Goal: Task Accomplishment & Management: Manage account settings

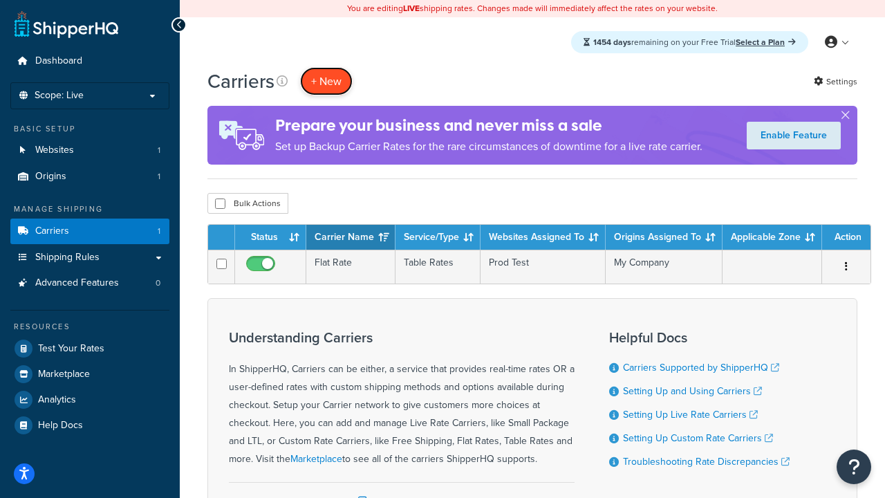
click at [326, 81] on button "+ New" at bounding box center [326, 81] width 53 height 28
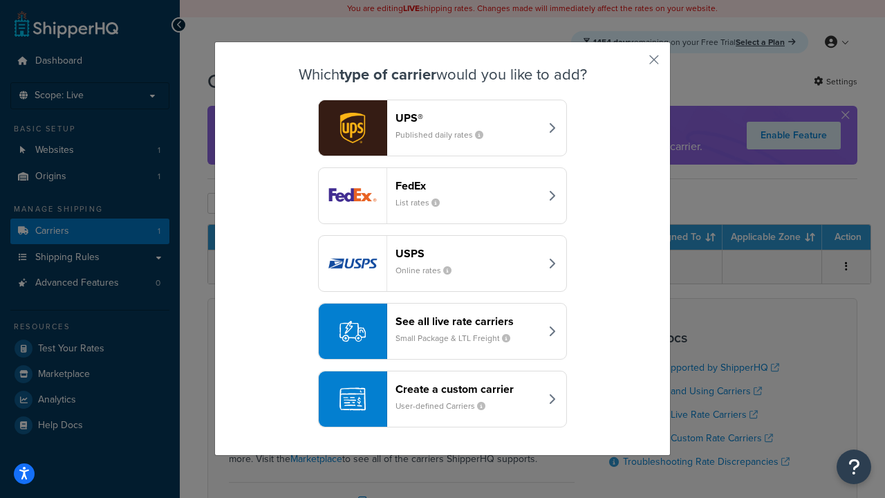
click at [467, 185] on header "FedEx" at bounding box center [468, 185] width 145 height 13
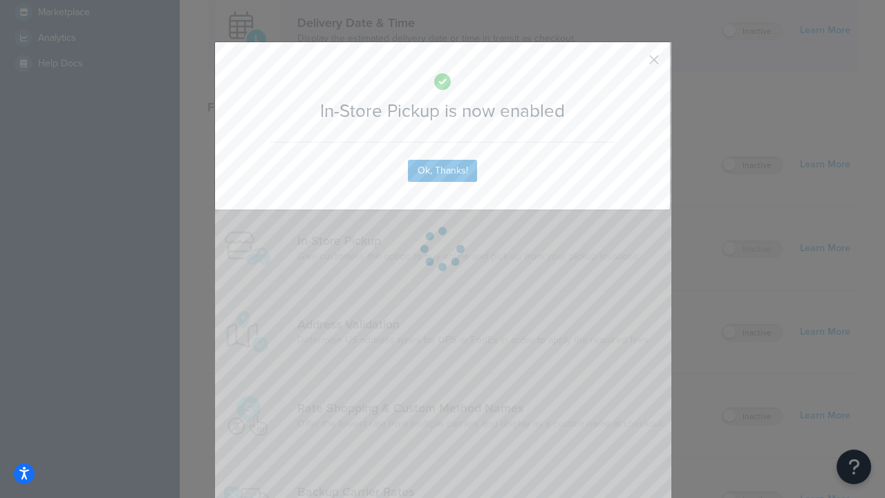
scroll to position [388, 0]
click at [633, 64] on button "button" at bounding box center [633, 64] width 3 height 3
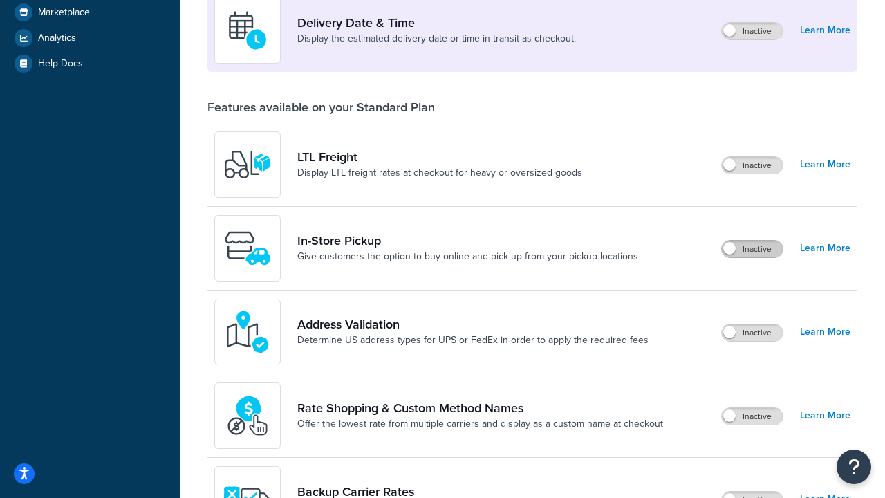
scroll to position [335, 0]
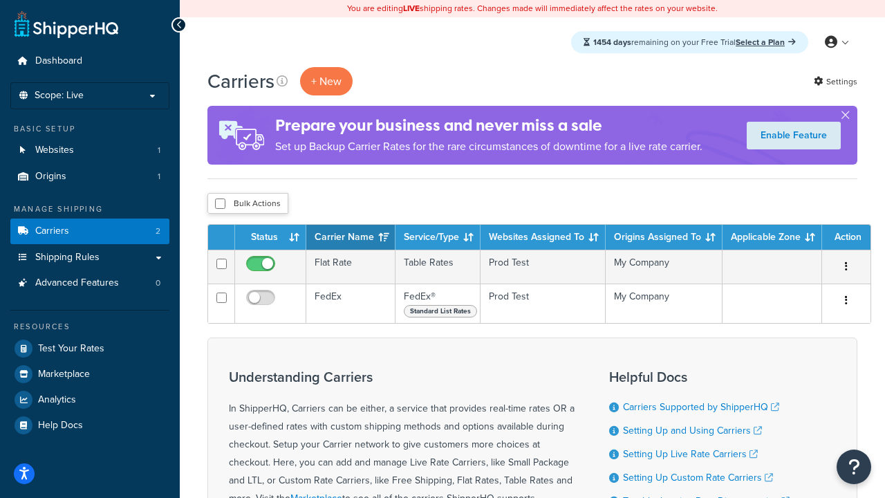
click at [220, 204] on input "checkbox" at bounding box center [220, 203] width 10 height 10
checkbox input "true"
click at [0, 0] on button "Delete" at bounding box center [0, 0] width 0 height 0
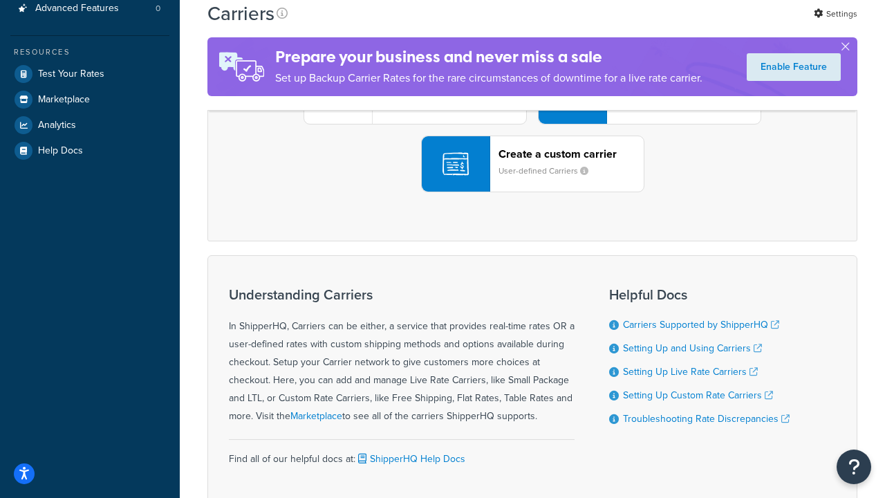
click at [532, 192] on div "UPS® Published daily rates FedEx List rates USPS Online rates See all live rate…" at bounding box center [532, 96] width 621 height 192
click at [532, 180] on div "Create a custom carrier User-defined Carriers" at bounding box center [571, 163] width 145 height 33
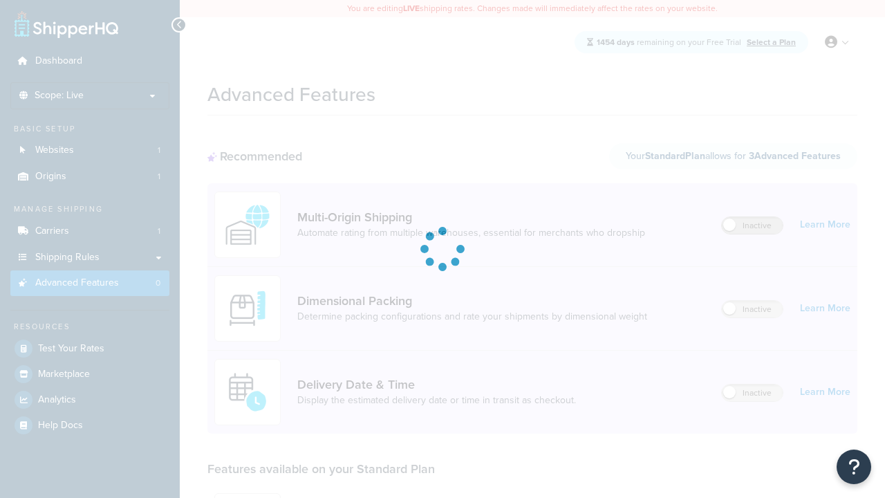
click at [753, 225] on label "Inactive" at bounding box center [752, 225] width 61 height 17
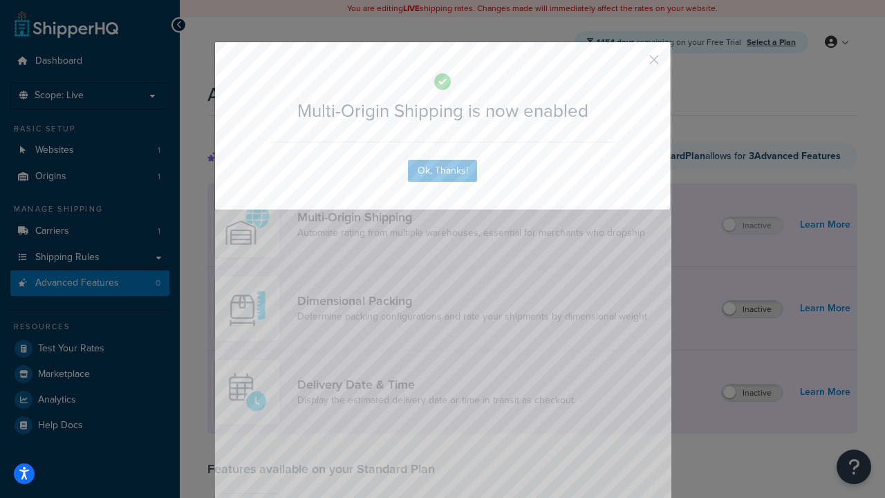
click at [633, 64] on button "button" at bounding box center [633, 64] width 3 height 3
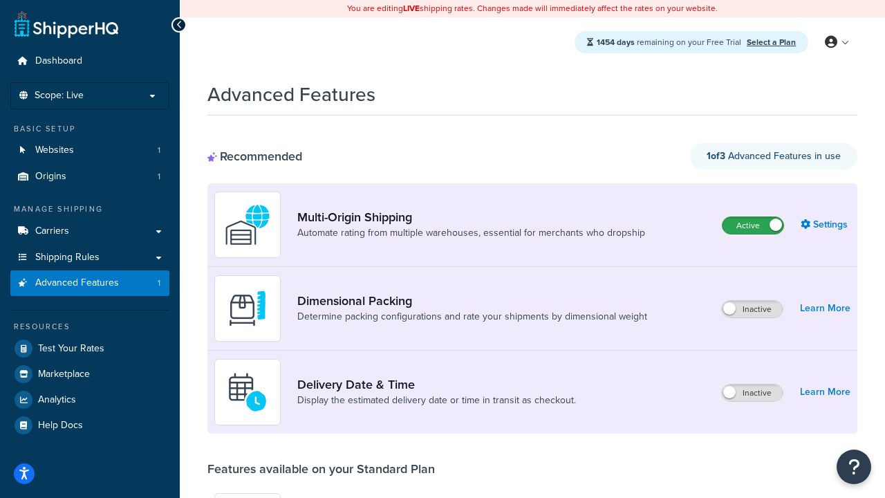
click at [753, 225] on label "Active" at bounding box center [753, 225] width 61 height 17
click at [753, 309] on label "Inactive" at bounding box center [752, 309] width 61 height 17
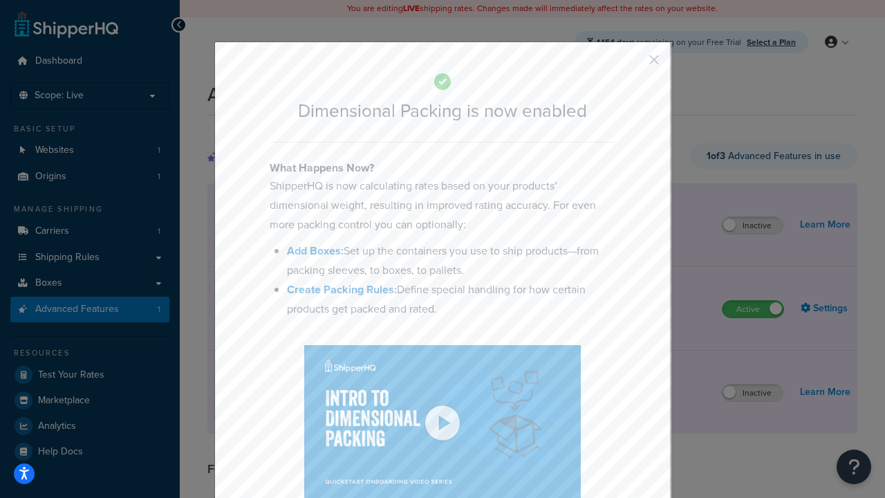
click at [633, 64] on button "button" at bounding box center [633, 64] width 3 height 3
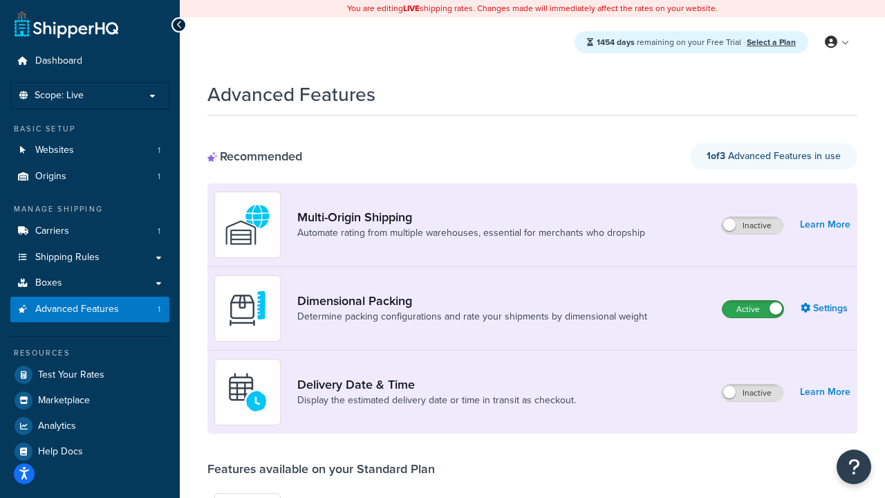
click at [753, 301] on label "Active" at bounding box center [753, 309] width 61 height 17
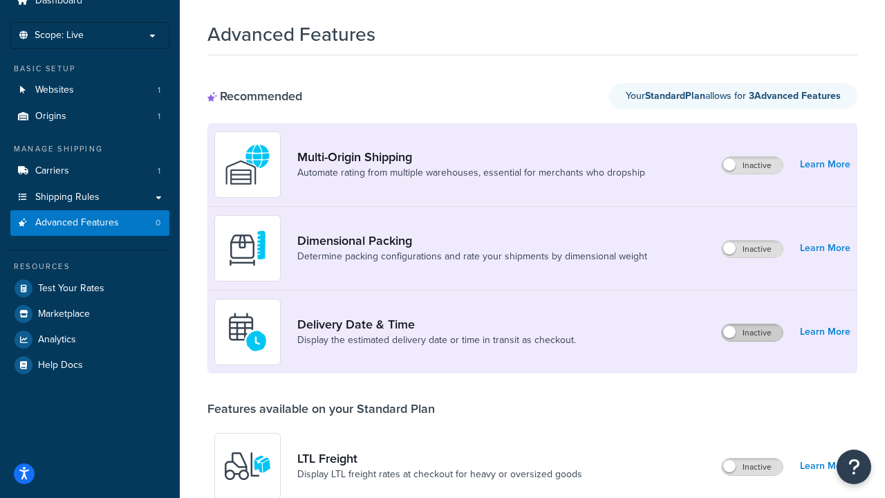
click at [753, 333] on label "Inactive" at bounding box center [752, 332] width 61 height 17
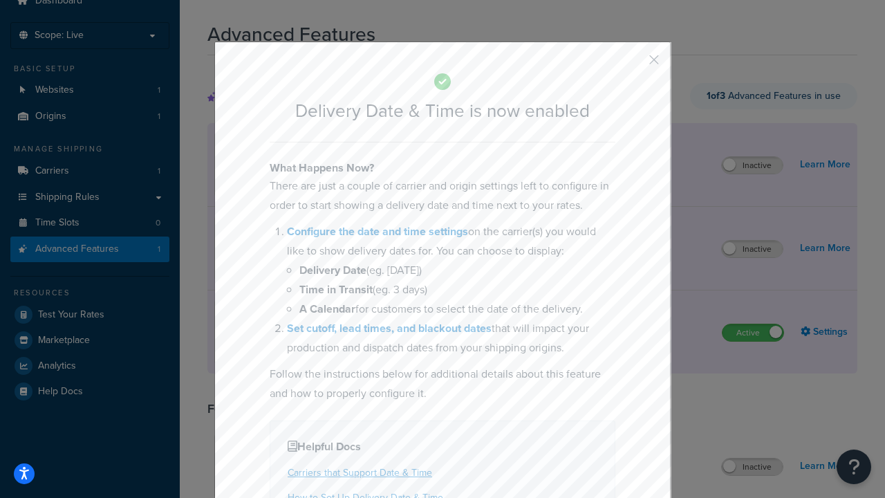
click at [633, 64] on button "button" at bounding box center [633, 64] width 3 height 3
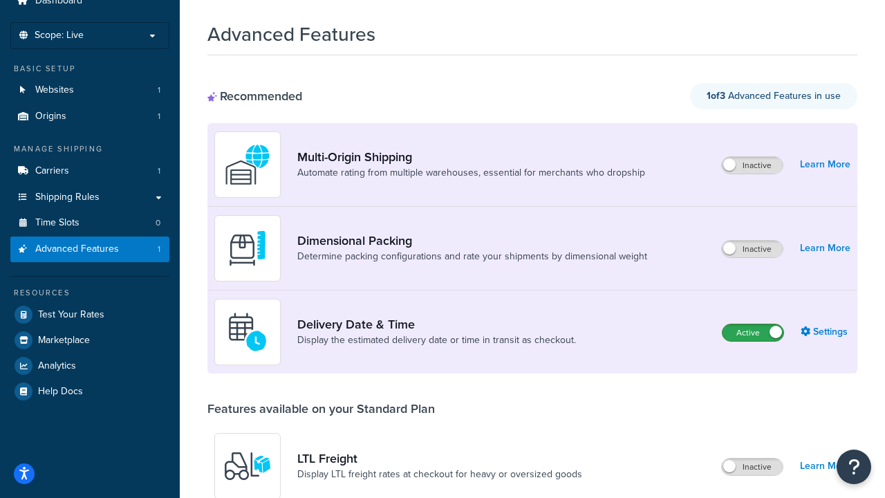
click at [753, 324] on label "Active" at bounding box center [753, 332] width 61 height 17
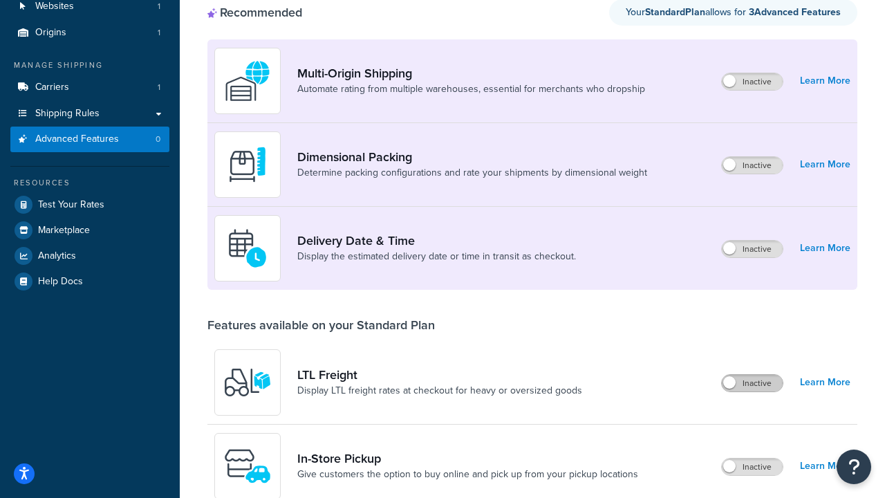
click at [753, 383] on label "Inactive" at bounding box center [752, 383] width 61 height 17
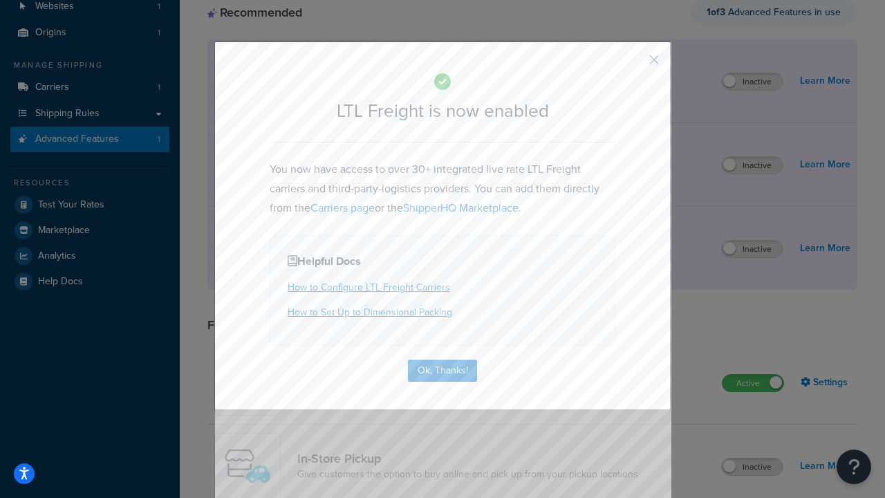
click at [633, 64] on button "button" at bounding box center [633, 64] width 3 height 3
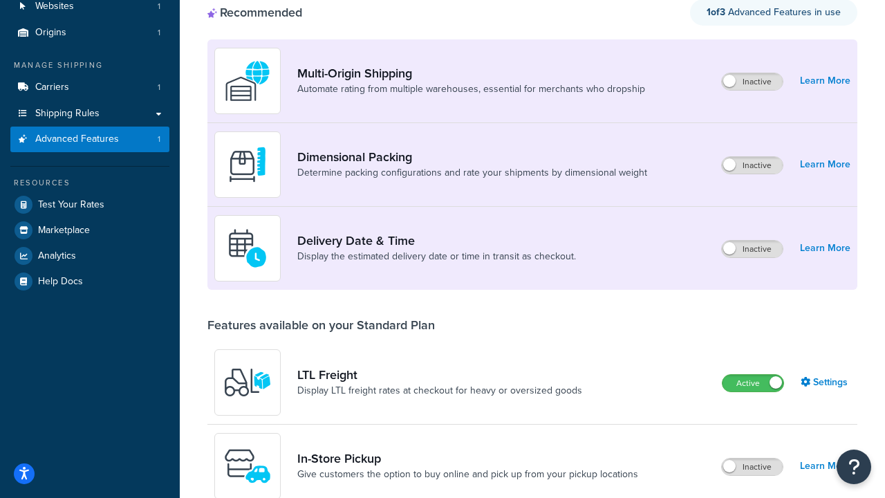
click at [753, 375] on label "Active" at bounding box center [753, 383] width 61 height 17
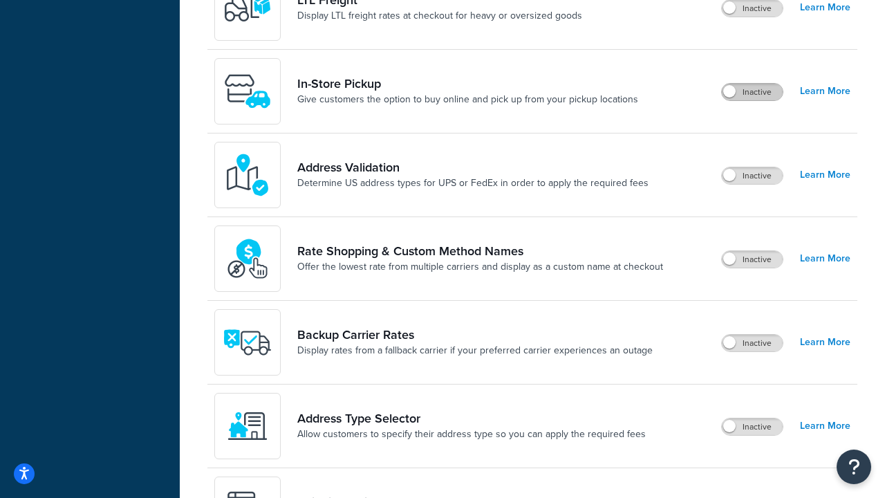
click at [753, 92] on label "Inactive" at bounding box center [752, 92] width 61 height 17
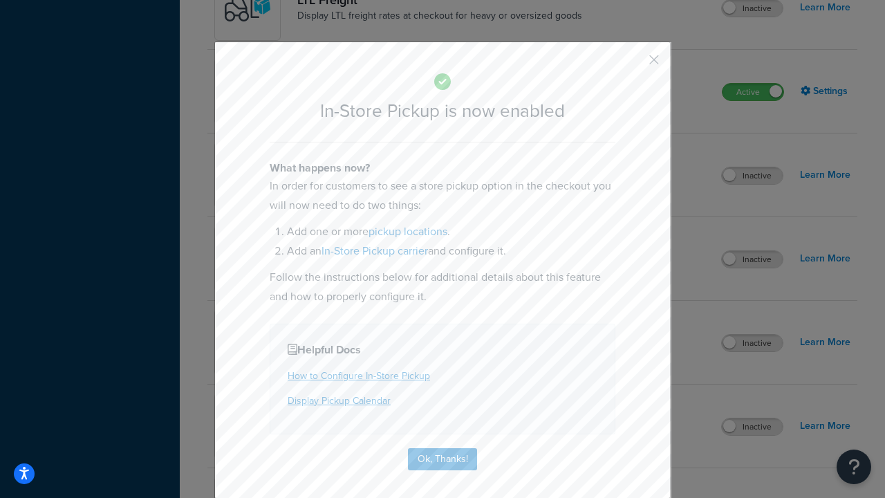
click at [633, 64] on button "button" at bounding box center [633, 64] width 3 height 3
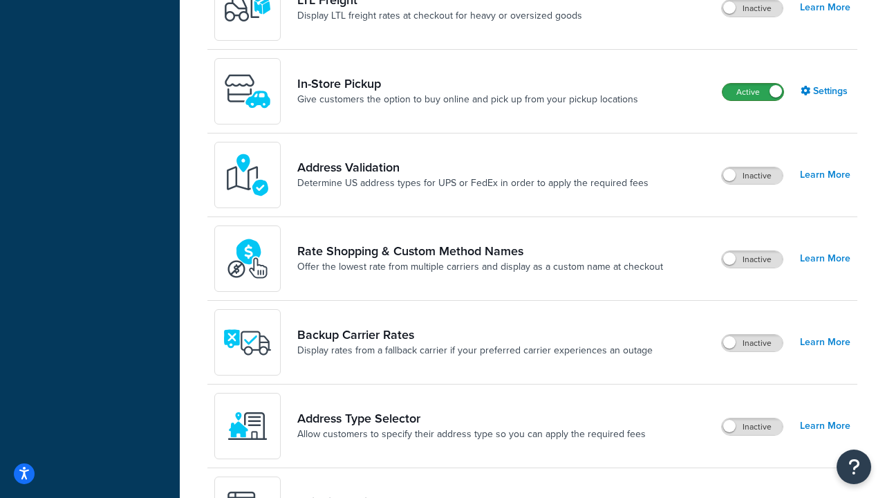
click at [753, 84] on label "Active" at bounding box center [753, 92] width 61 height 17
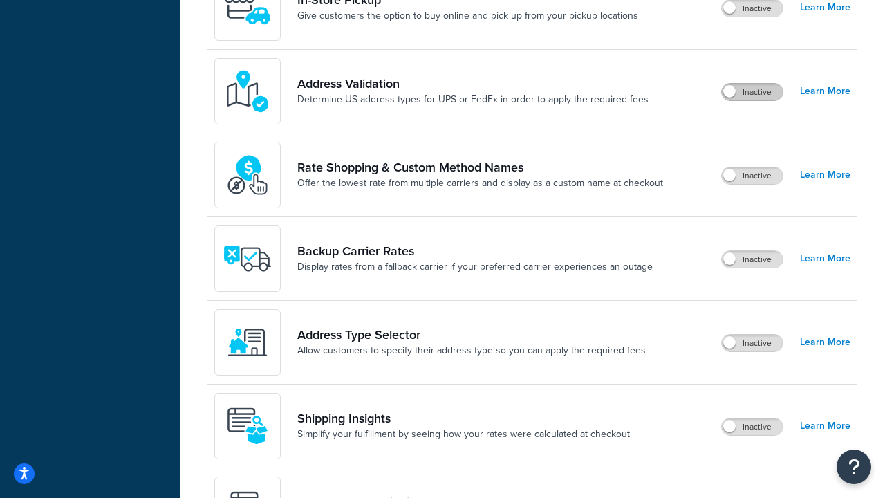
click at [753, 92] on label "Inactive" at bounding box center [752, 92] width 61 height 17
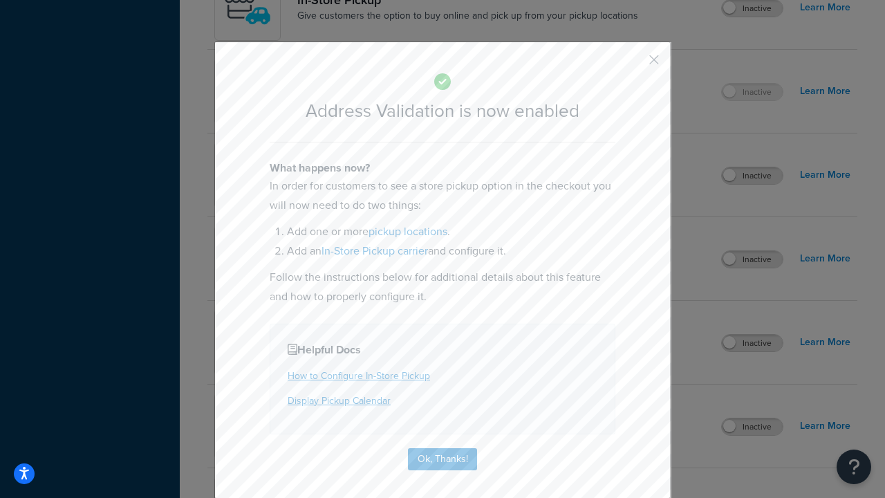
click at [633, 64] on button "button" at bounding box center [633, 64] width 3 height 3
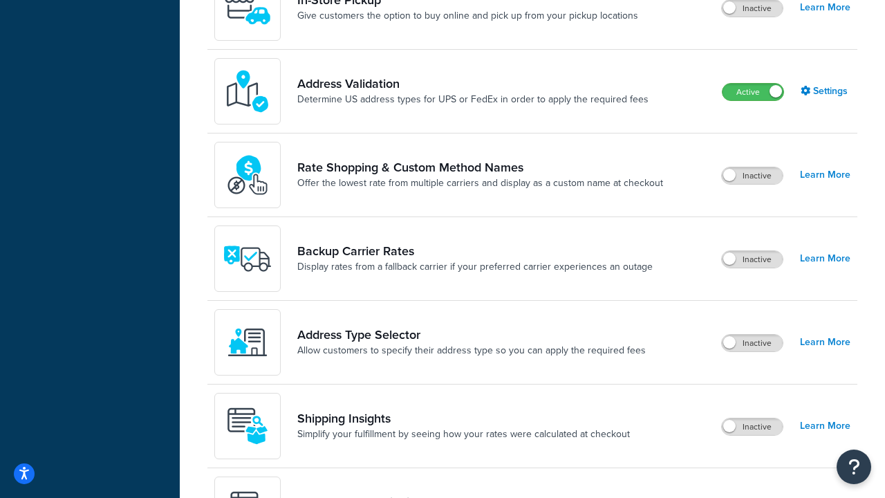
click at [753, 84] on label "Active" at bounding box center [753, 92] width 61 height 17
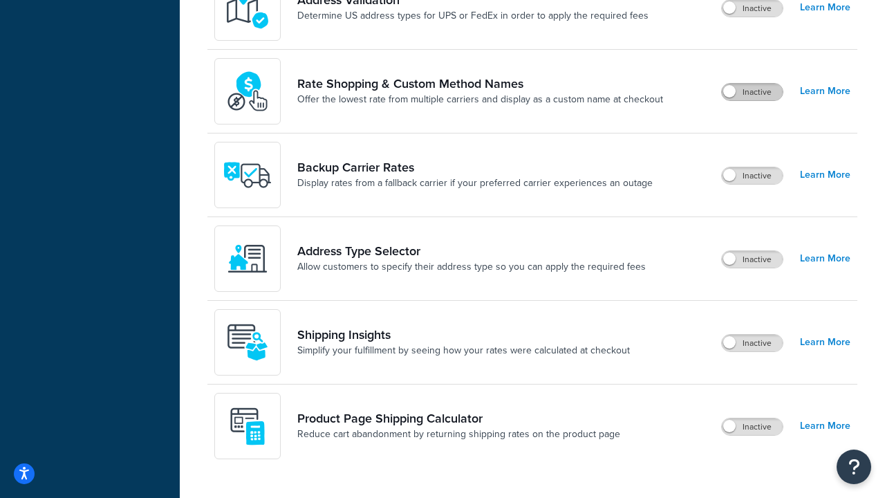
click at [753, 92] on label "Inactive" at bounding box center [752, 92] width 61 height 17
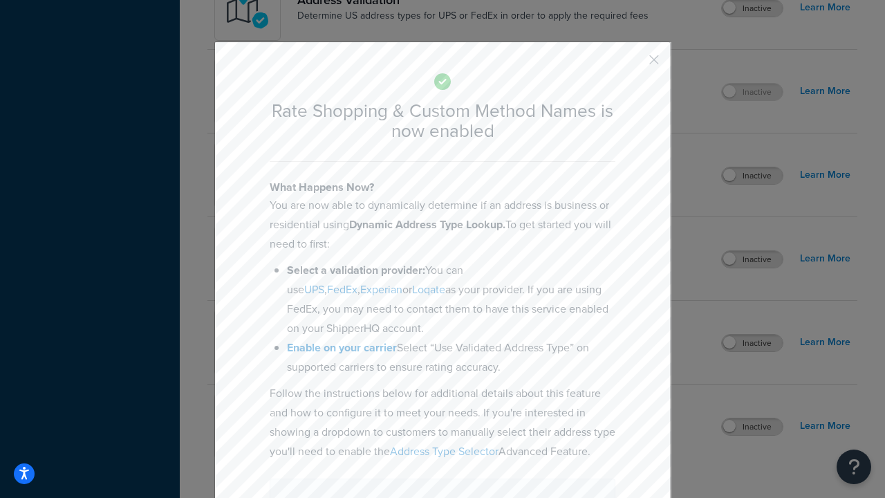
click at [633, 64] on button "button" at bounding box center [633, 64] width 3 height 3
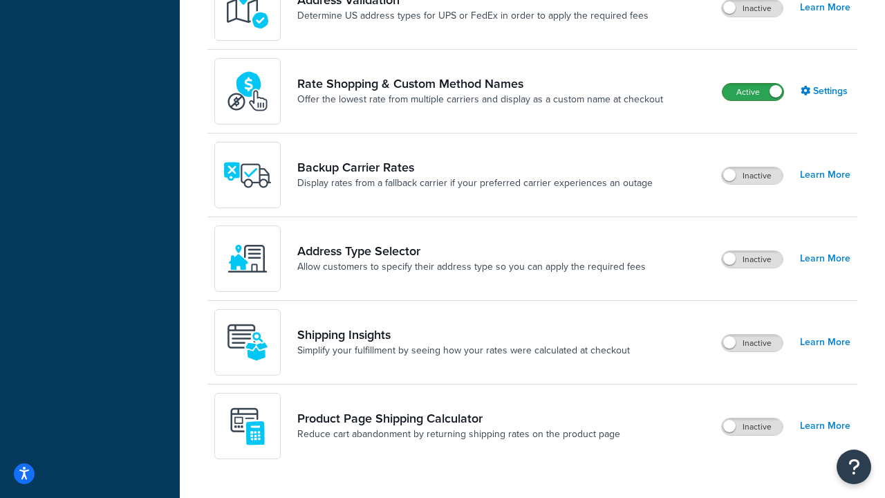
click at [753, 92] on label "Active" at bounding box center [753, 92] width 61 height 17
click at [753, 176] on label "Inactive" at bounding box center [752, 175] width 61 height 17
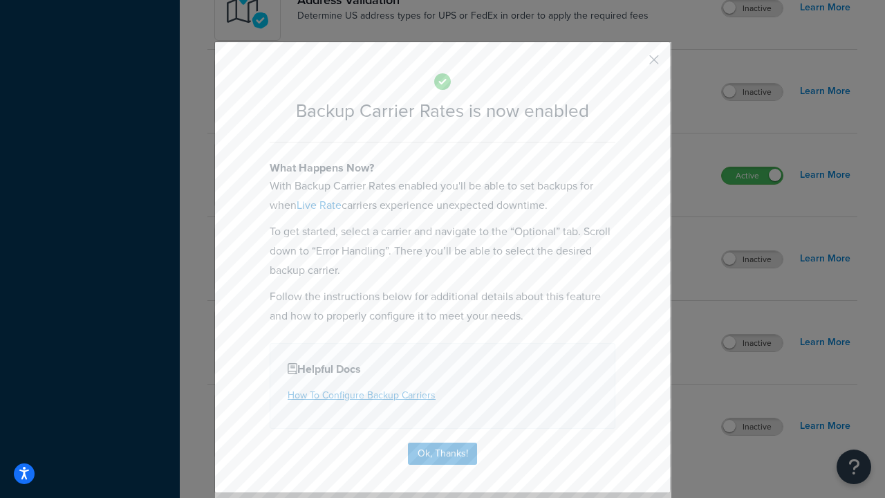
click at [633, 64] on button "button" at bounding box center [633, 64] width 3 height 3
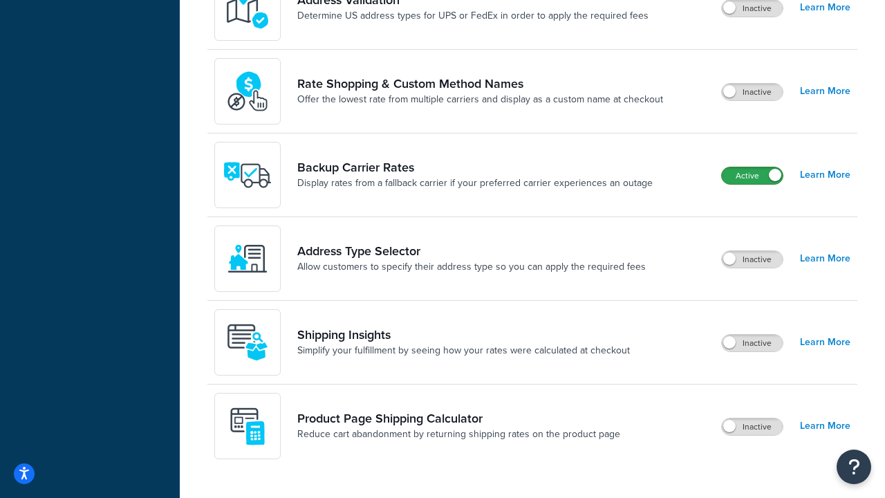
click at [753, 167] on label "Active" at bounding box center [752, 175] width 61 height 17
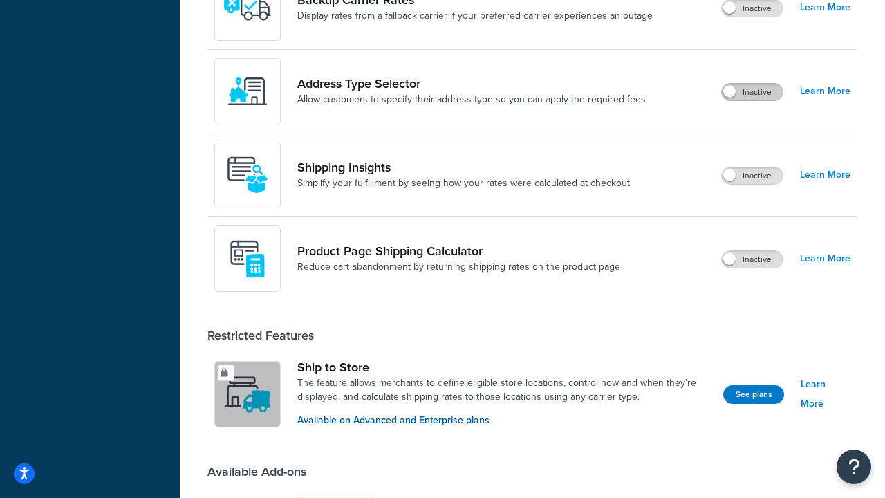
click at [753, 92] on label "Inactive" at bounding box center [752, 92] width 61 height 17
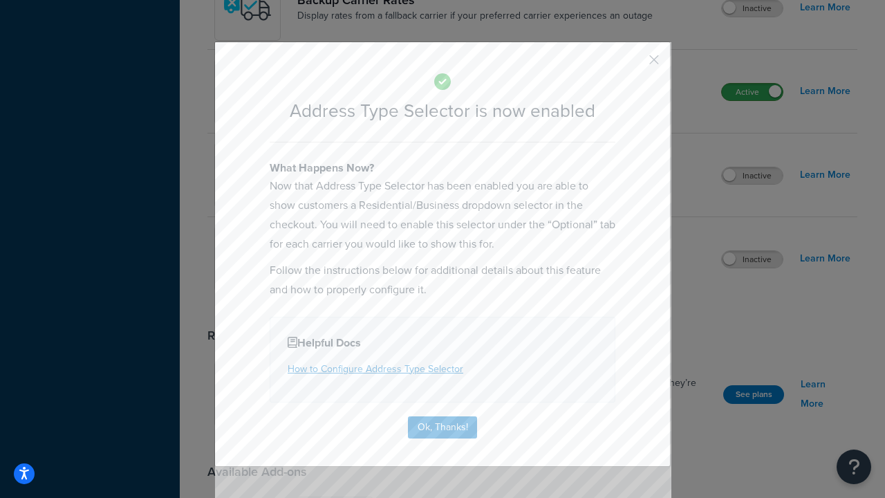
click at [633, 64] on button "button" at bounding box center [633, 64] width 3 height 3
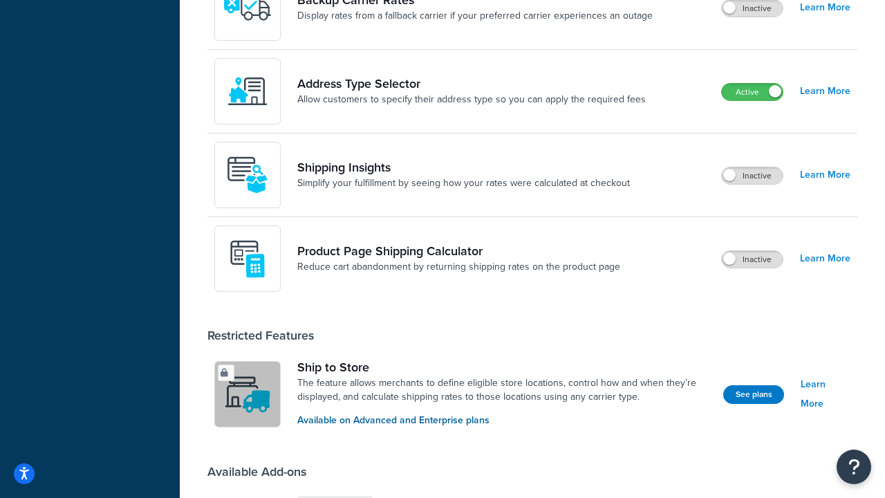
click at [753, 84] on label "Active" at bounding box center [752, 92] width 61 height 17
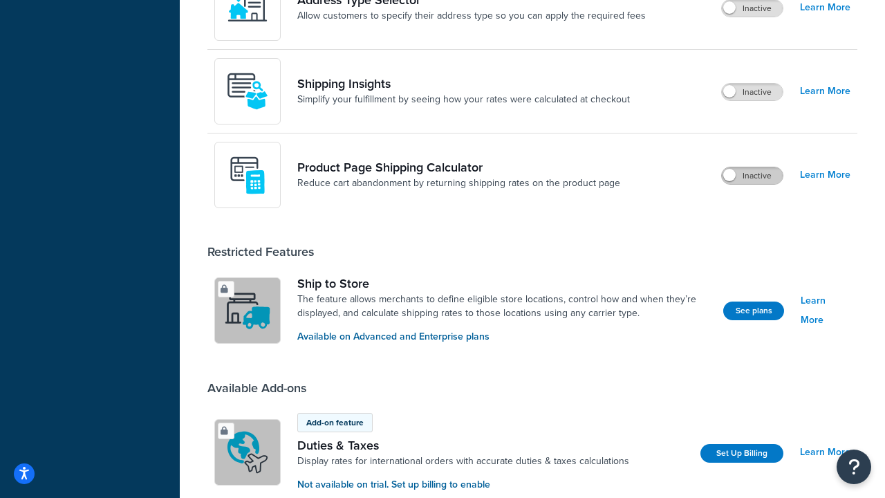
click at [753, 176] on label "Inactive" at bounding box center [752, 175] width 61 height 17
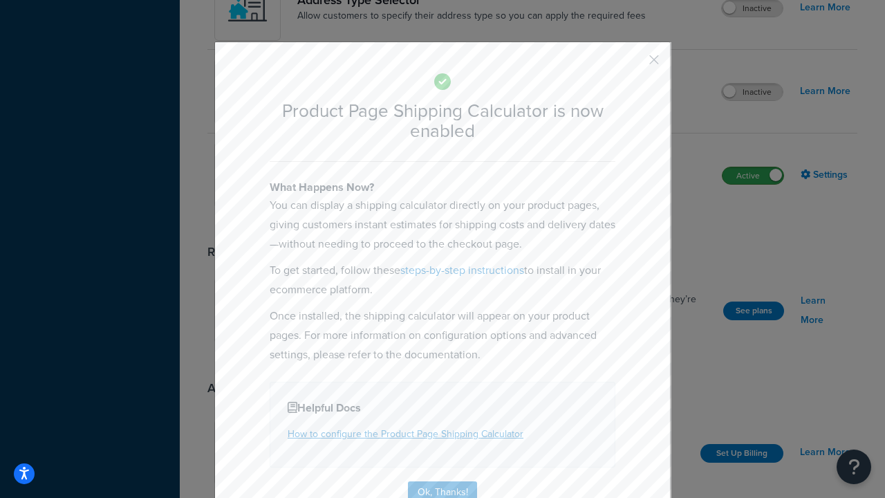
click at [633, 64] on button "button" at bounding box center [633, 64] width 3 height 3
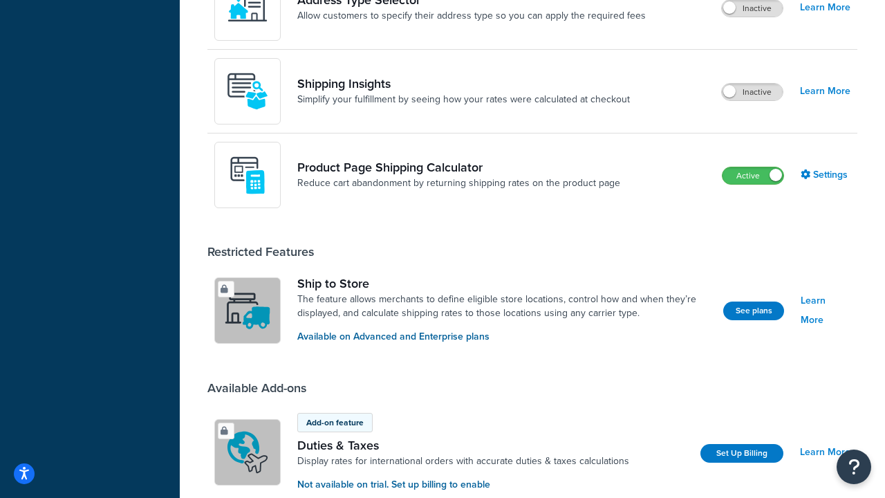
click at [753, 167] on label "Active" at bounding box center [753, 175] width 61 height 17
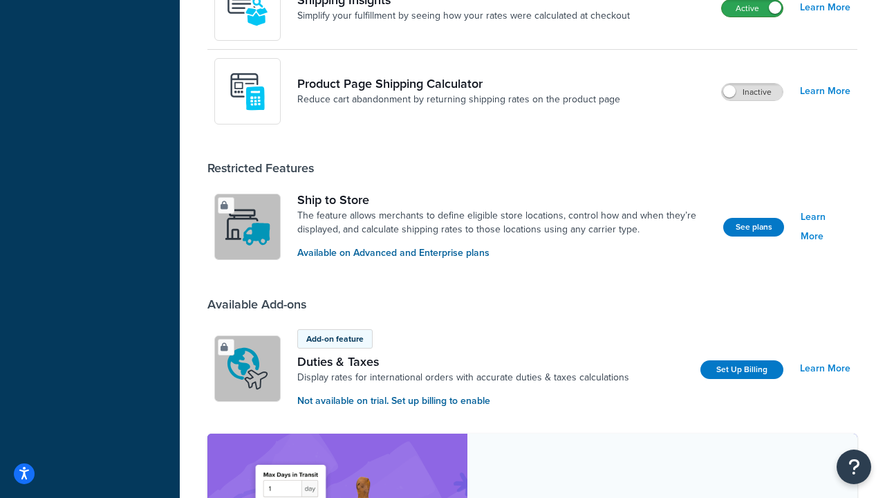
click at [753, 17] on label "Active" at bounding box center [752, 8] width 61 height 17
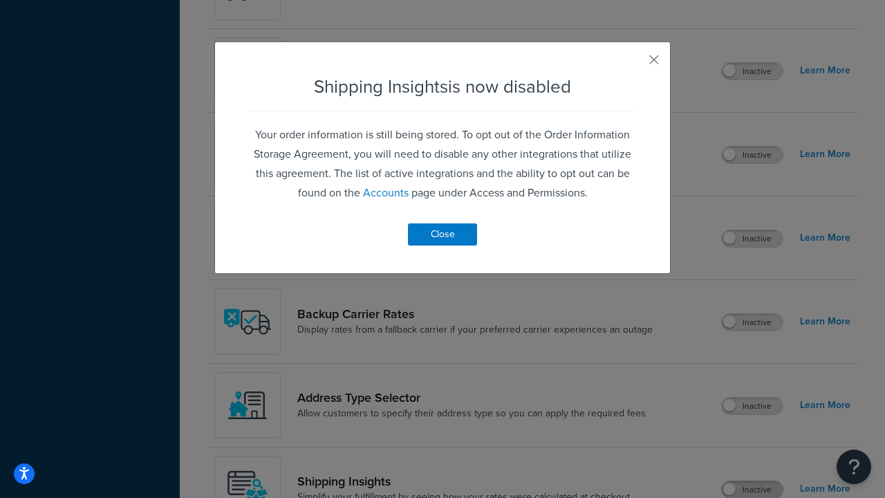
click at [633, 64] on button "button" at bounding box center [633, 64] width 3 height 3
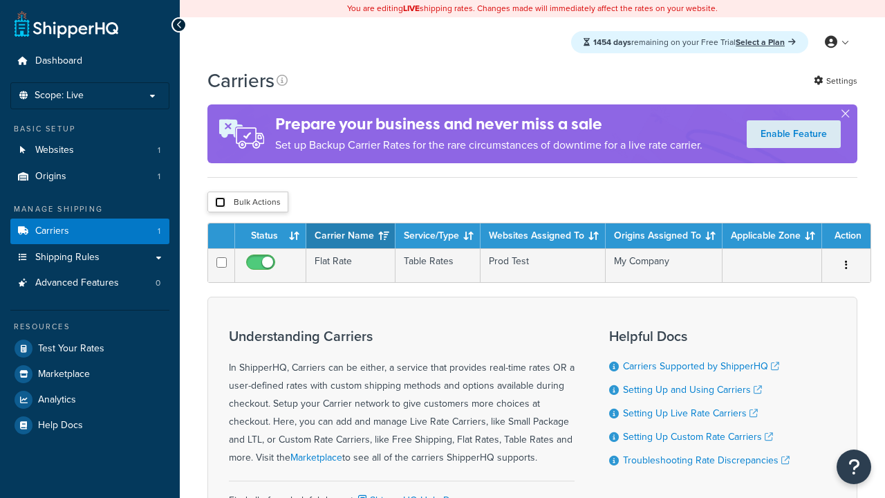
click at [220, 203] on input "checkbox" at bounding box center [220, 202] width 10 height 10
checkbox input "true"
click at [0, 0] on button "Delete" at bounding box center [0, 0] width 0 height 0
